Goal: Navigation & Orientation: Find specific page/section

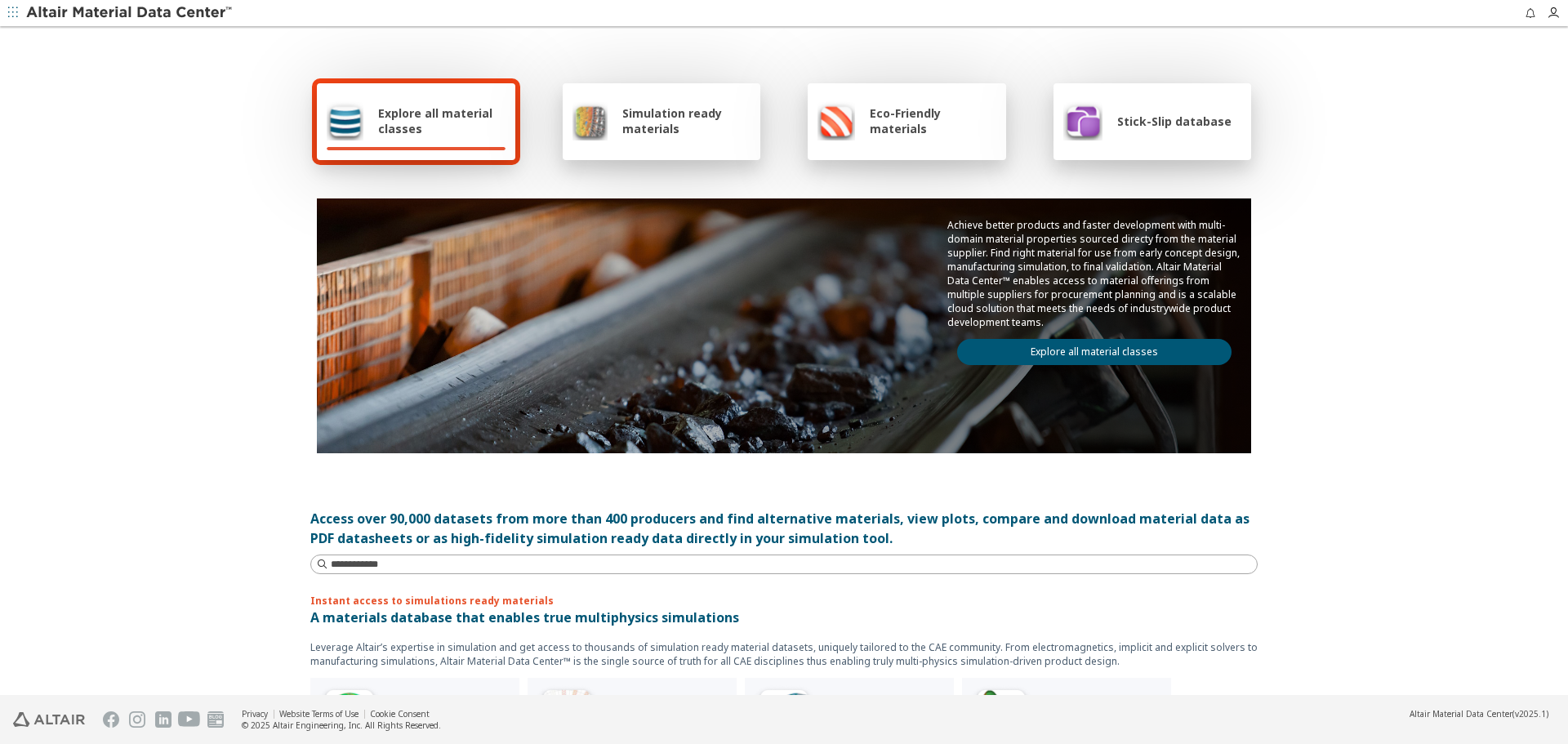
click at [1108, 357] on link "Explore all material classes" at bounding box center [1094, 353] width 274 height 27
click at [1115, 353] on link "Explore all material classes" at bounding box center [1094, 353] width 274 height 27
